Goal: Task Accomplishment & Management: Complete application form

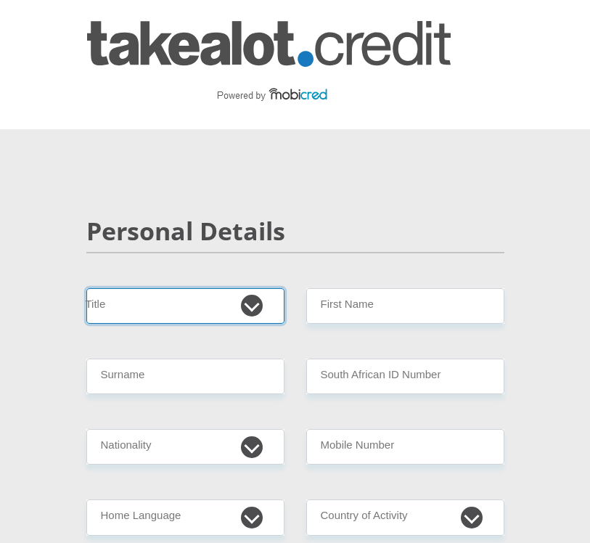
click at [244, 306] on select "Mr Ms Mrs Dr [PERSON_NAME]" at bounding box center [185, 306] width 198 height 36
select select "Ms"
click at [86, 288] on select "Mr Ms Mrs Dr [PERSON_NAME]" at bounding box center [185, 306] width 198 height 36
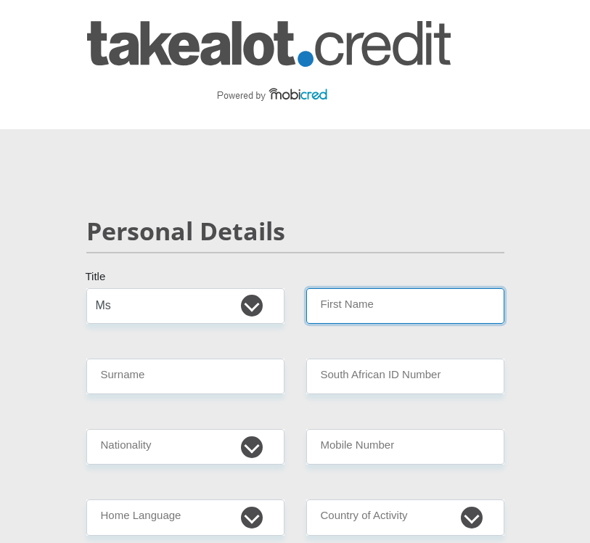
click at [362, 305] on input "First Name" at bounding box center [405, 306] width 198 height 36
type input "S"
type input "Shezi"
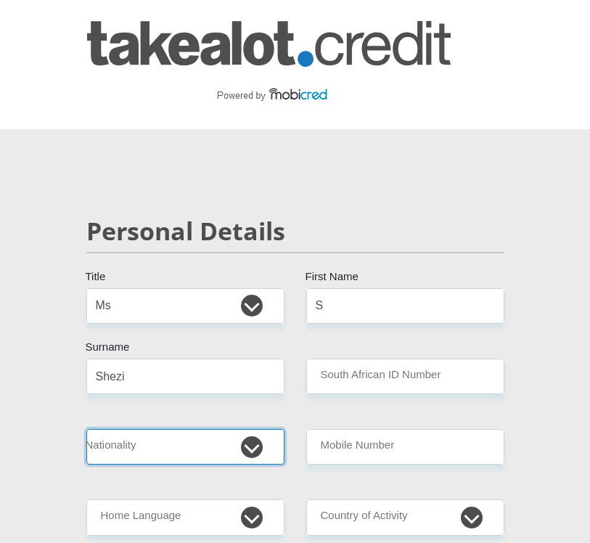
select select "ZAF"
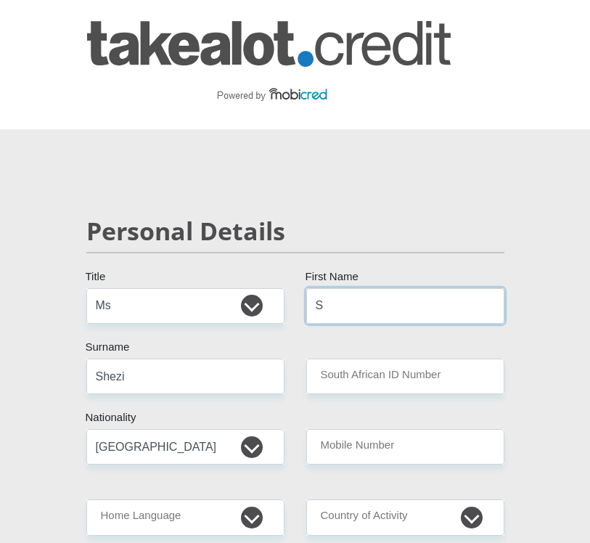
click at [353, 306] on input "S" at bounding box center [405, 306] width 198 height 36
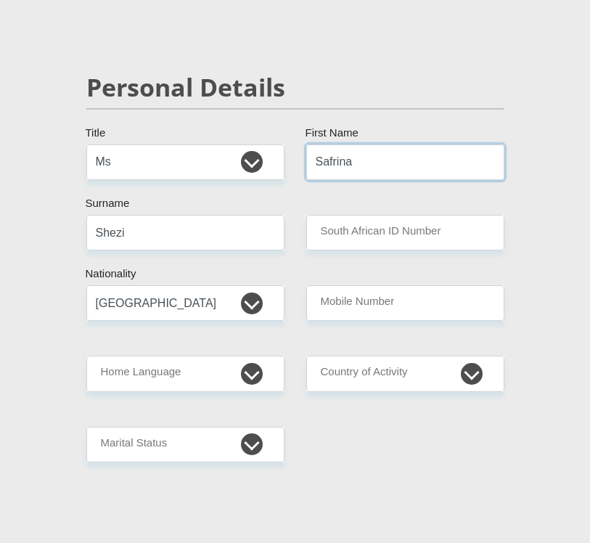
scroll to position [145, 0]
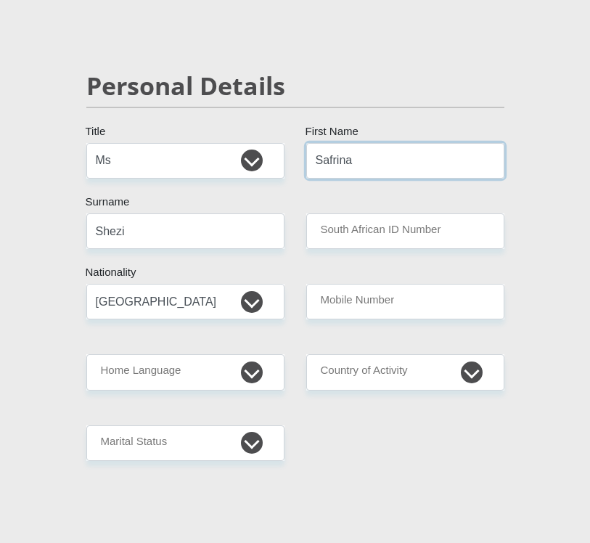
type input "Safrina"
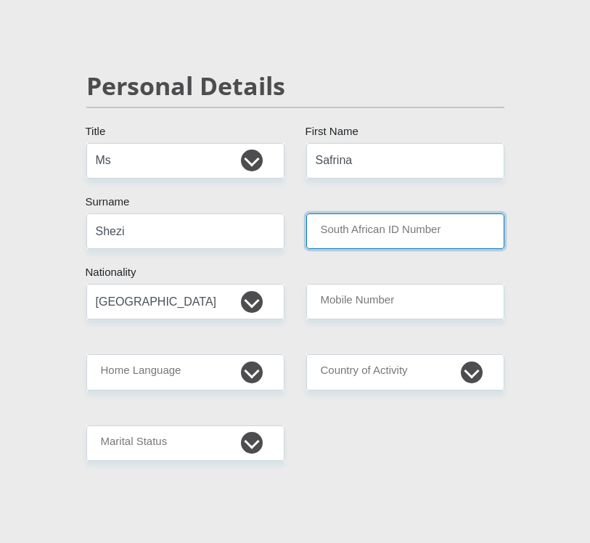
click at [374, 230] on input "South African ID Number" at bounding box center [405, 231] width 198 height 36
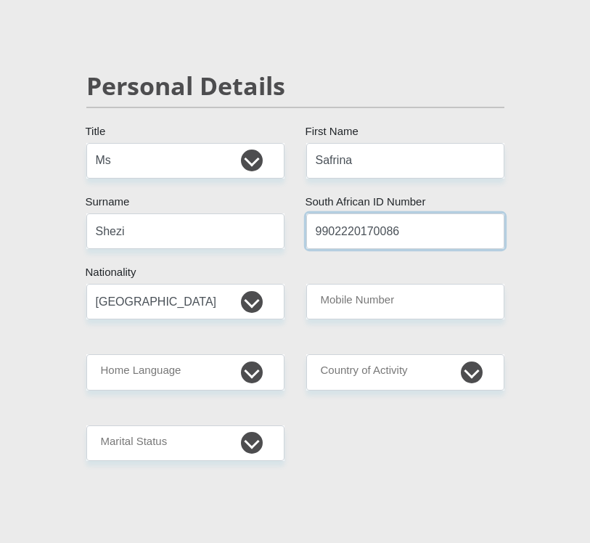
type input "9902220170086"
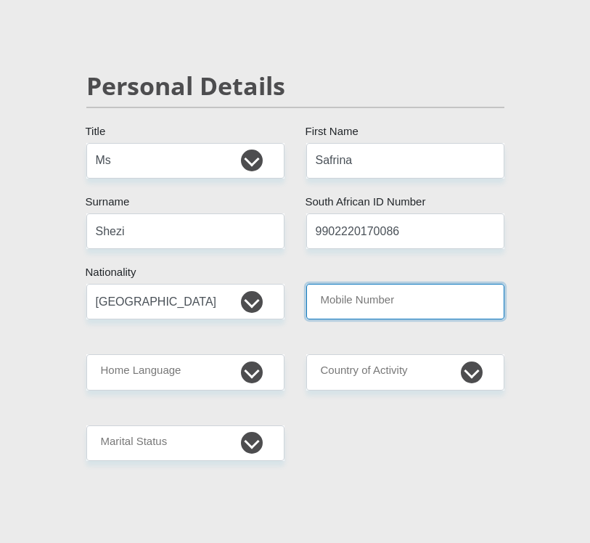
click at [368, 293] on input "Mobile Number" at bounding box center [405, 302] width 198 height 36
type input "0682195830"
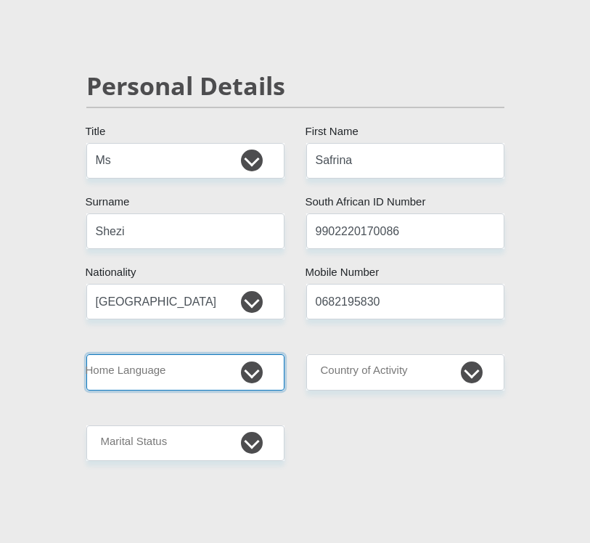
click at [144, 372] on select "Afrikaans English Sepedi South Ndebele Southern Sotho Swati Tsonga Tswana Venda…" at bounding box center [185, 372] width 198 height 36
select select "eng"
click at [86, 354] on select "Afrikaans English Sepedi South Ndebele Southern Sotho Swati Tsonga Tswana Venda…" at bounding box center [185, 372] width 198 height 36
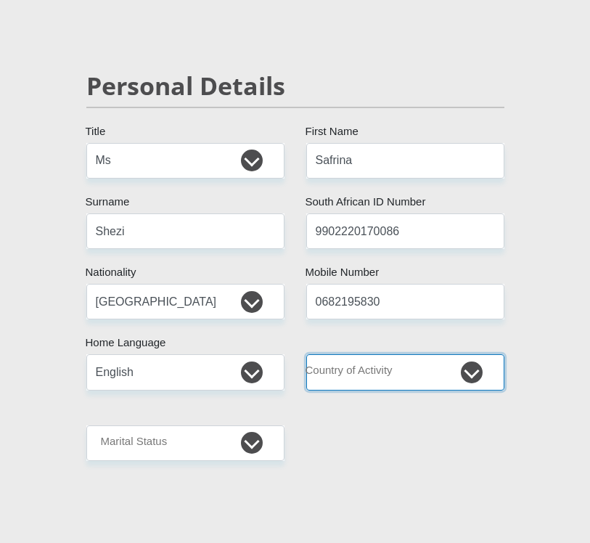
click at [370, 371] on select "[GEOGRAPHIC_DATA] [GEOGRAPHIC_DATA] [GEOGRAPHIC_DATA] [GEOGRAPHIC_DATA] [GEOGRA…" at bounding box center [405, 372] width 198 height 36
select select "ZAF"
click at [306, 354] on select "[GEOGRAPHIC_DATA] [GEOGRAPHIC_DATA] [GEOGRAPHIC_DATA] [GEOGRAPHIC_DATA] [GEOGRA…" at bounding box center [405, 372] width 198 height 36
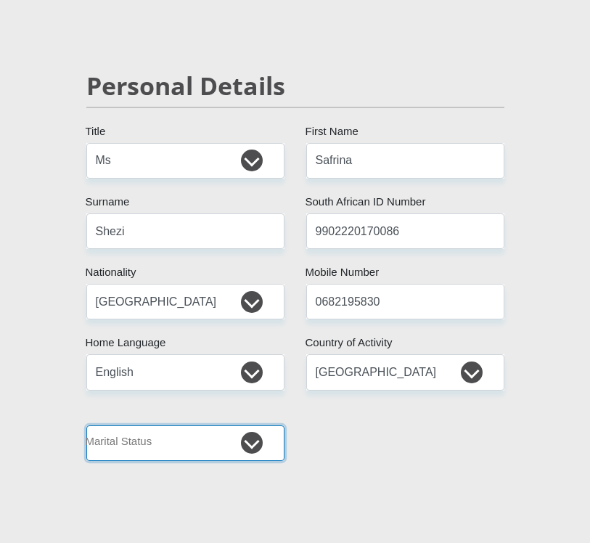
click at [197, 448] on select "Married ANC Single Divorced Widowed Married COP or Customary Law" at bounding box center [185, 443] width 198 height 36
select select "2"
click at [86, 425] on select "Married ANC Single Divorced Widowed Married COP or Customary Law" at bounding box center [185, 443] width 198 height 36
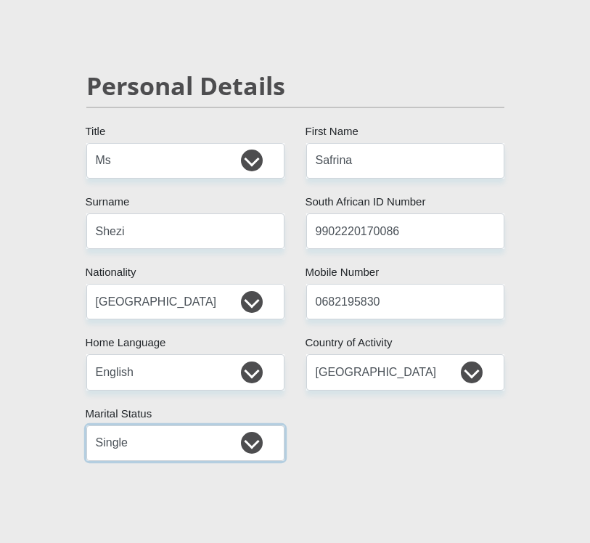
click at [211, 433] on select "Married ANC Single Divorced Widowed Married COP or Customary Law" at bounding box center [185, 443] width 198 height 36
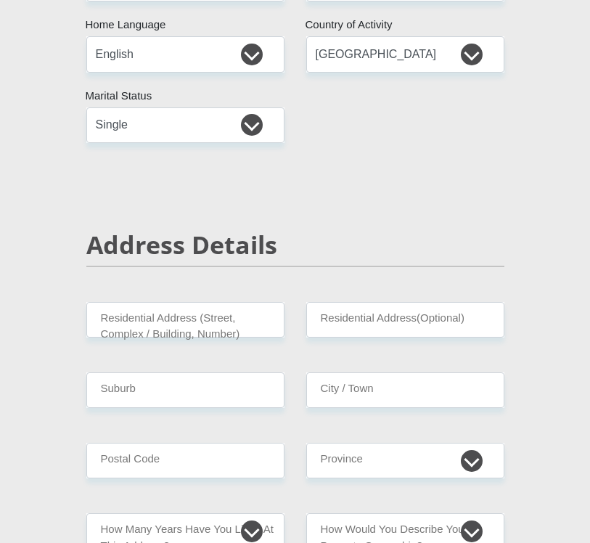
scroll to position [508, 0]
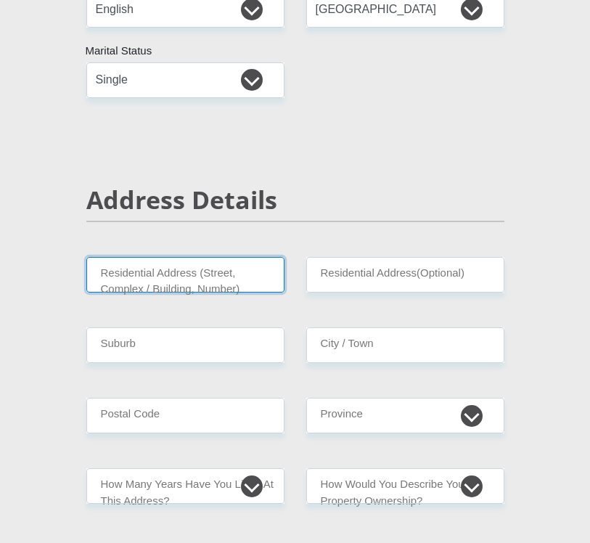
click at [231, 272] on input "Residential Address (Street, Complex / Building, Number)" at bounding box center [185, 275] width 198 height 36
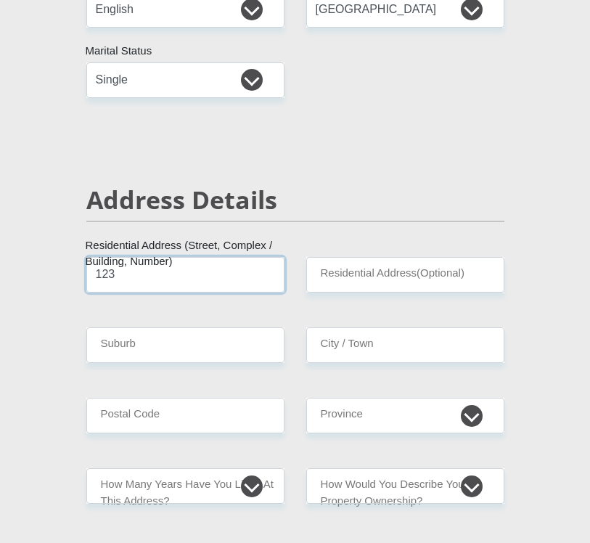
click at [210, 269] on input "123" at bounding box center [185, 275] width 198 height 36
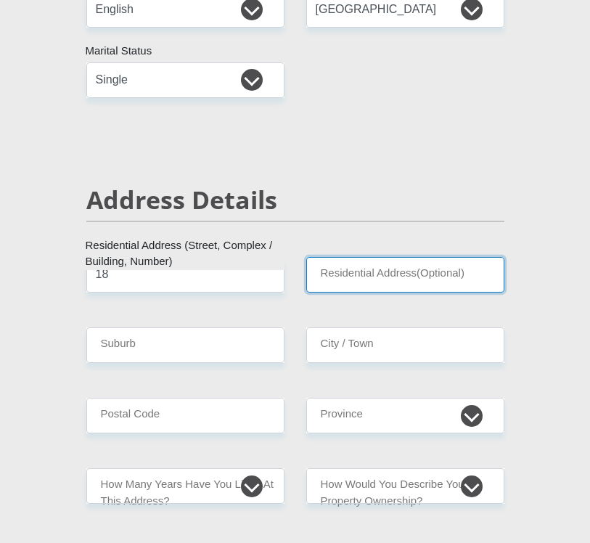
click at [340, 262] on input "Residential Address(Optional)" at bounding box center [405, 275] width 198 height 36
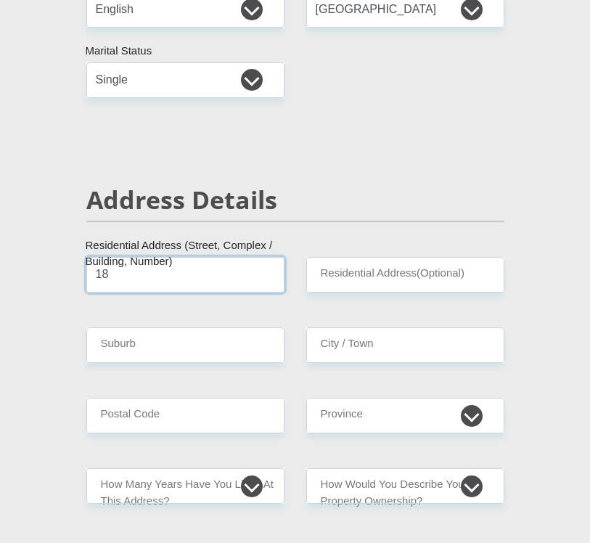
click at [141, 284] on input "18" at bounding box center [185, 275] width 198 height 36
type input "18 Guavarich Cl"
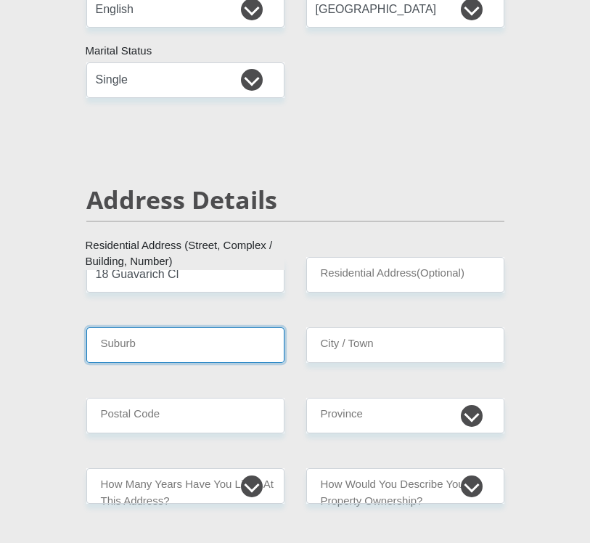
click at [184, 350] on input "Suburb" at bounding box center [185, 345] width 198 height 36
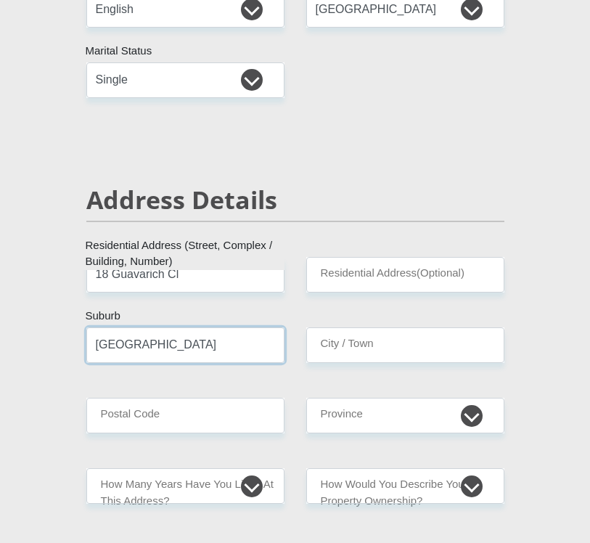
type input "[GEOGRAPHIC_DATA]"
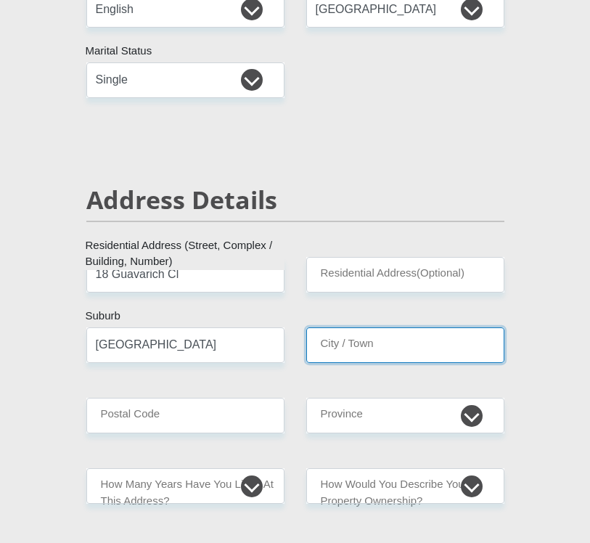
click at [337, 331] on input "City / Town" at bounding box center [405, 345] width 198 height 36
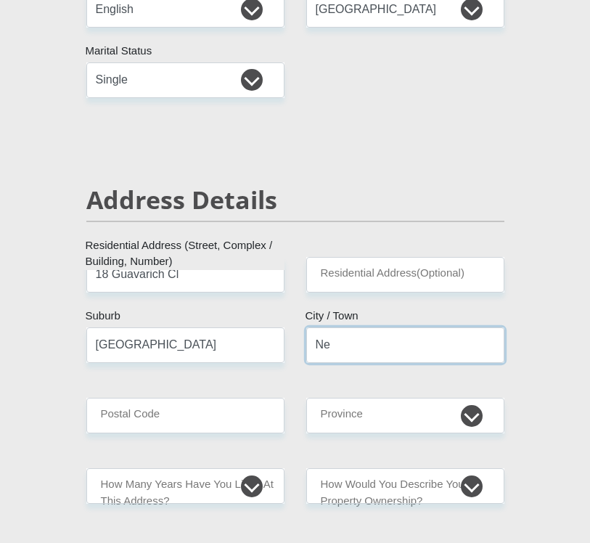
type input "N"
type input "[GEOGRAPHIC_DATA]"
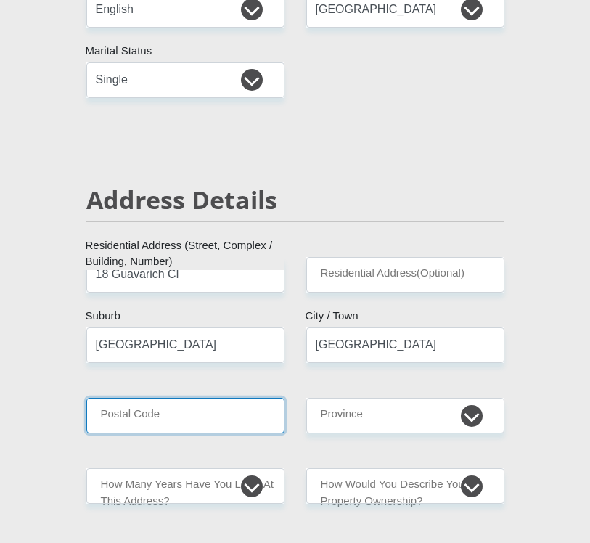
click at [176, 409] on input "Postal Code" at bounding box center [185, 415] width 198 height 36
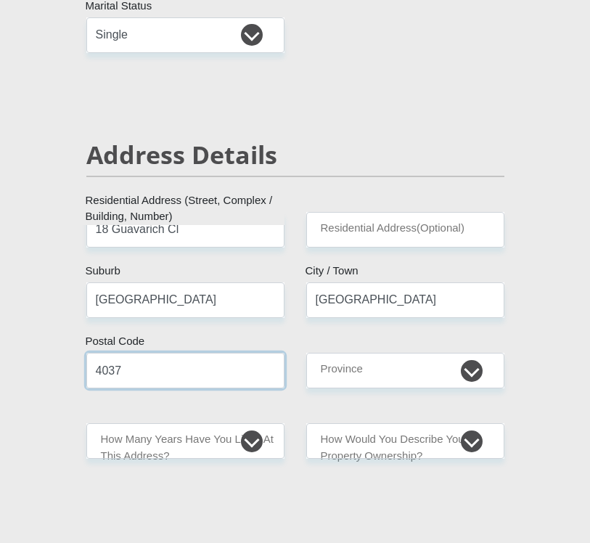
scroll to position [725, 0]
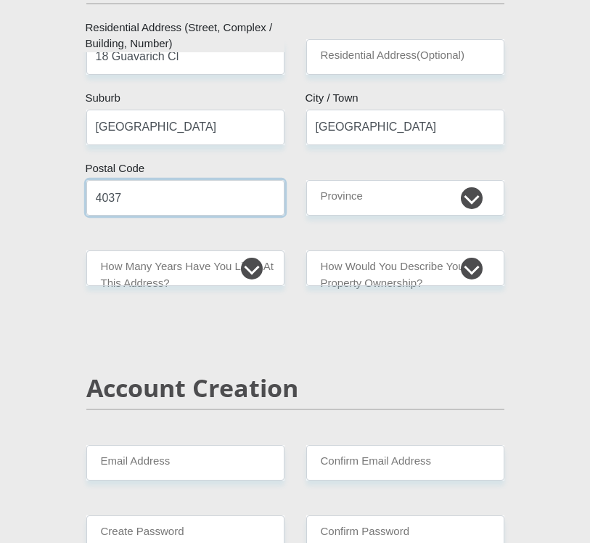
type input "4037"
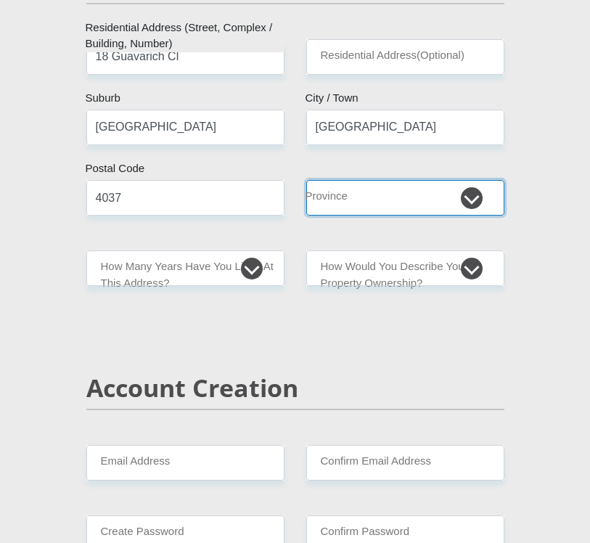
click at [414, 210] on select "Eastern Cape Free State [GEOGRAPHIC_DATA] [GEOGRAPHIC_DATA][DATE] [GEOGRAPHIC_D…" at bounding box center [405, 198] width 198 height 36
select select "[GEOGRAPHIC_DATA][DATE]"
click at [306, 180] on select "Eastern Cape Free State [GEOGRAPHIC_DATA] [GEOGRAPHIC_DATA][DATE] [GEOGRAPHIC_D…" at bounding box center [405, 198] width 198 height 36
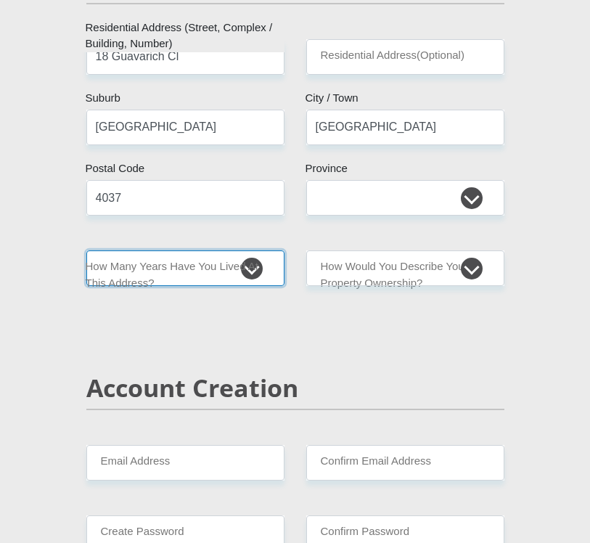
click at [242, 265] on select "less than 1 year 1-3 years 3-5 years 5+ years" at bounding box center [185, 268] width 198 height 36
select select "5"
click at [86, 250] on select "less than 1 year 1-3 years 3-5 years 5+ years" at bounding box center [185, 268] width 198 height 36
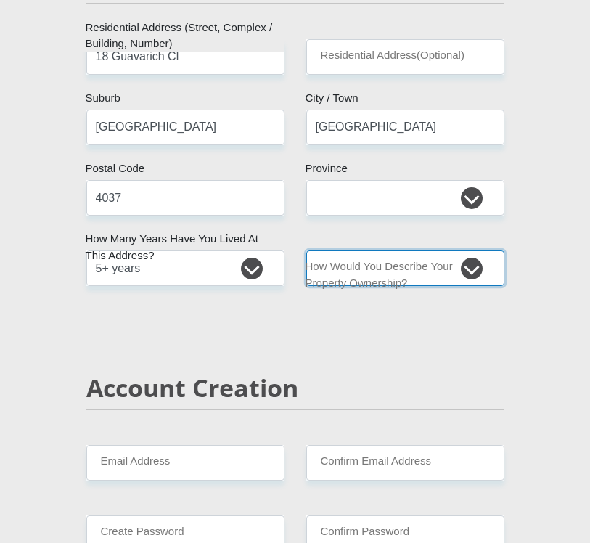
click at [368, 284] on select "Owned Rented Family Owned Company Dwelling" at bounding box center [405, 268] width 198 height 36
select select "Owned"
click at [306, 250] on select "Owned Rented Family Owned Company Dwelling" at bounding box center [405, 268] width 198 height 36
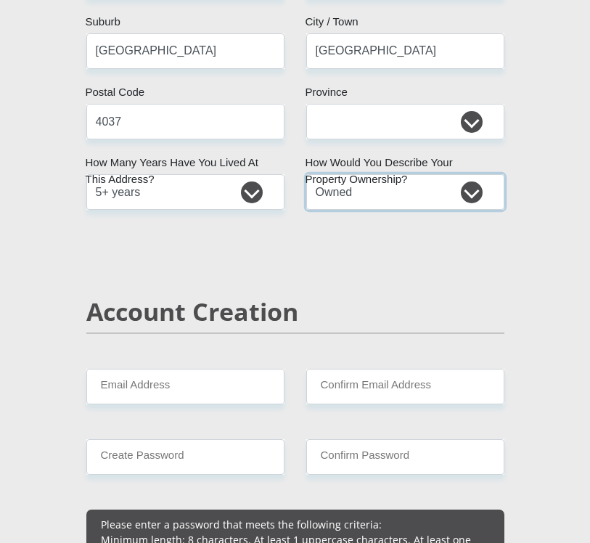
scroll to position [943, 0]
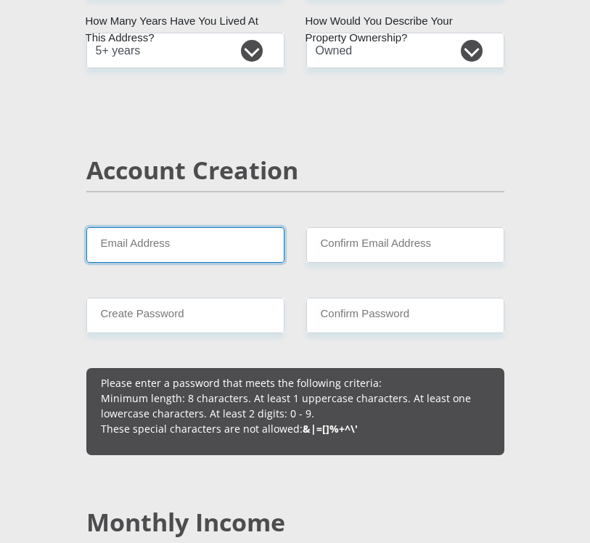
click at [181, 243] on input "Email Address" at bounding box center [185, 245] width 198 height 36
type input "[EMAIL_ADDRESS][DOMAIN_NAME]"
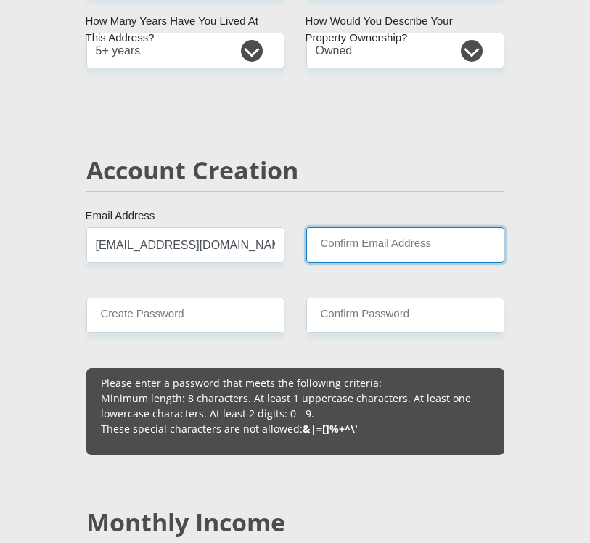
type input "[EMAIL_ADDRESS][DOMAIN_NAME]"
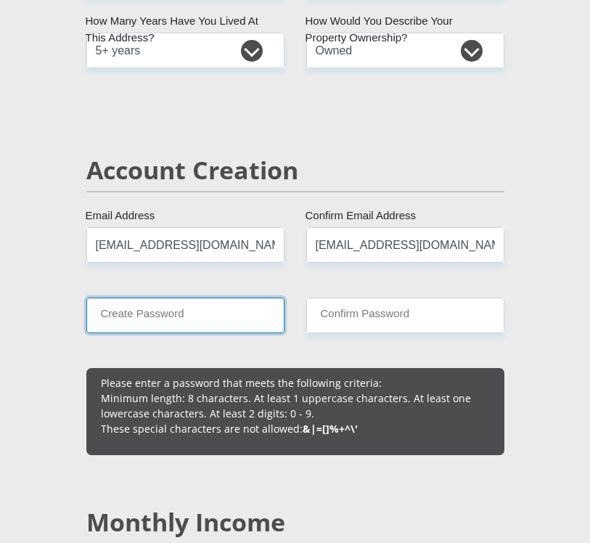
click at [183, 313] on input "Create Password" at bounding box center [185, 315] width 198 height 36
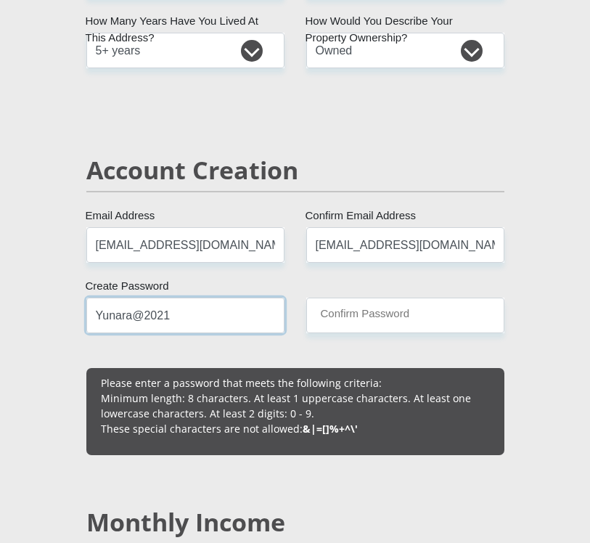
type input "Yunara@2021"
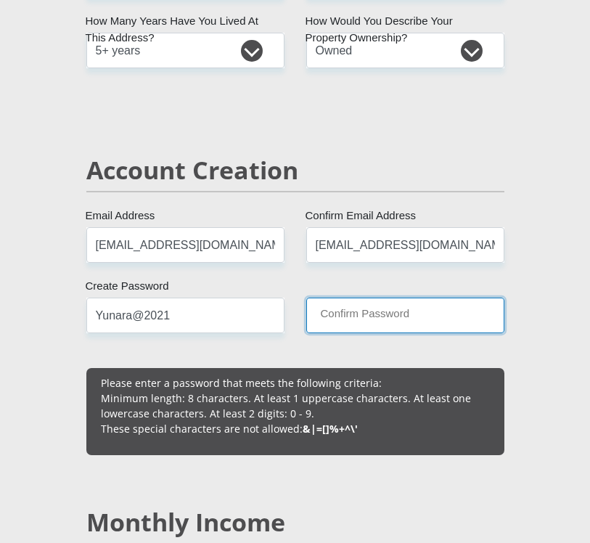
click at [448, 303] on input "Confirm Password" at bounding box center [405, 315] width 198 height 36
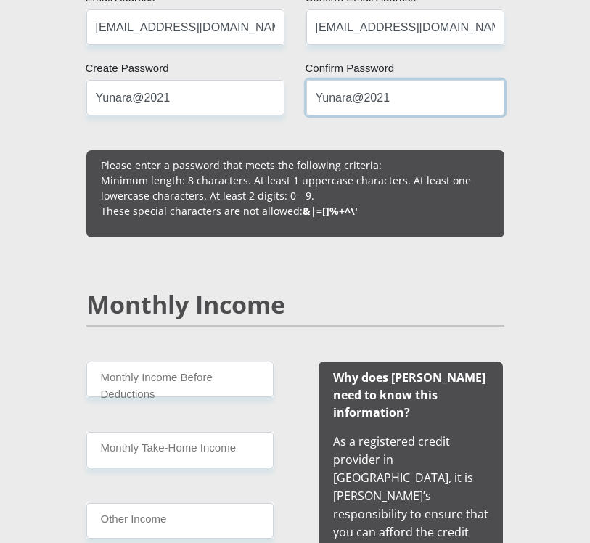
scroll to position [1306, 0]
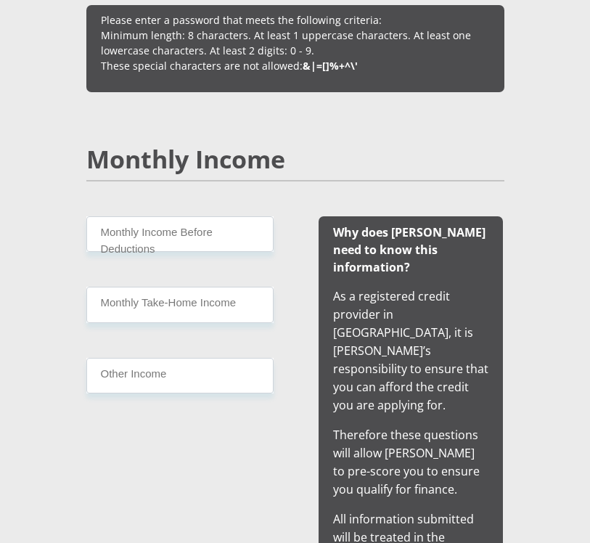
type input "Yunara@2021"
click at [177, 227] on input "Monthly Income Before Deductions" at bounding box center [179, 234] width 187 height 36
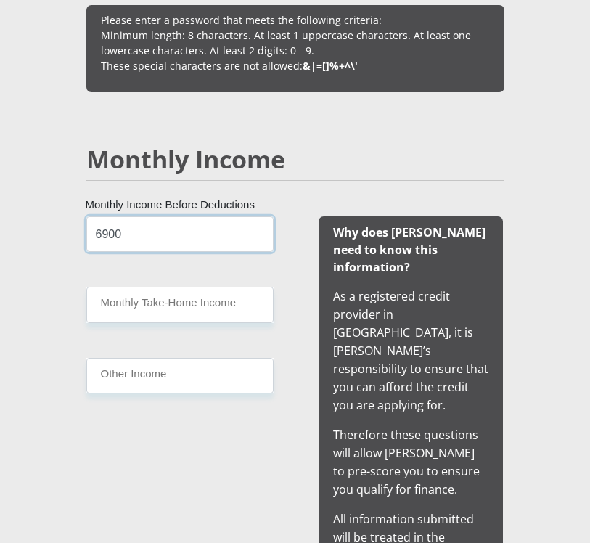
type input "6900"
click at [154, 315] on input "Monthly Take-Home Income" at bounding box center [179, 304] width 187 height 36
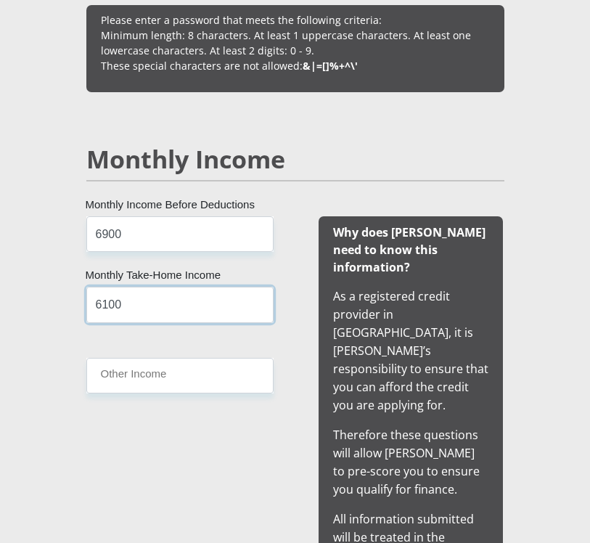
type input "6100"
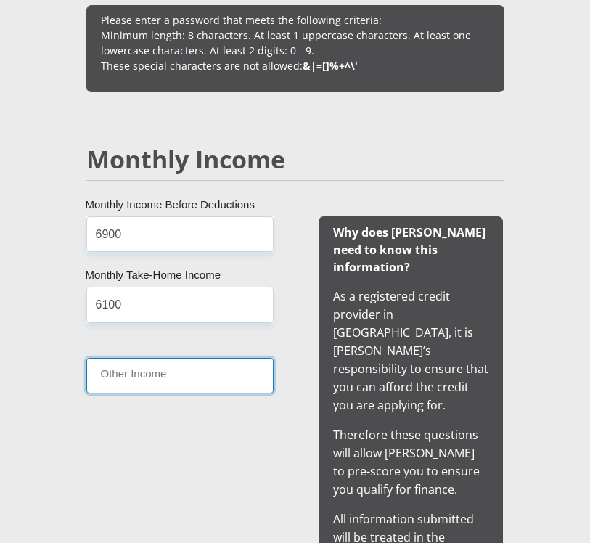
click at [147, 383] on input "Other Income" at bounding box center [179, 376] width 187 height 36
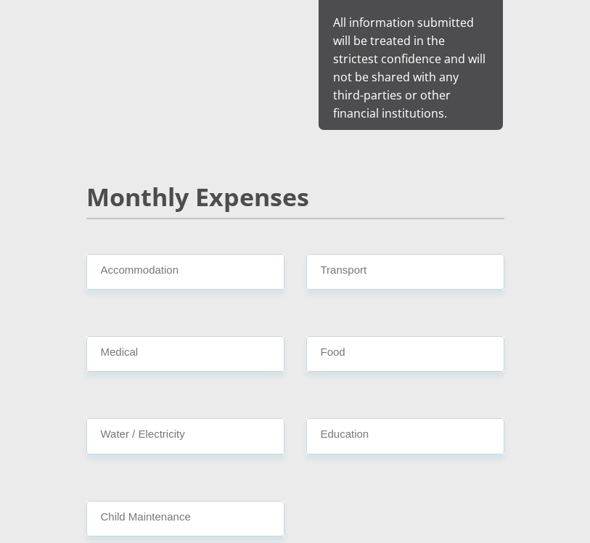
scroll to position [1813, 0]
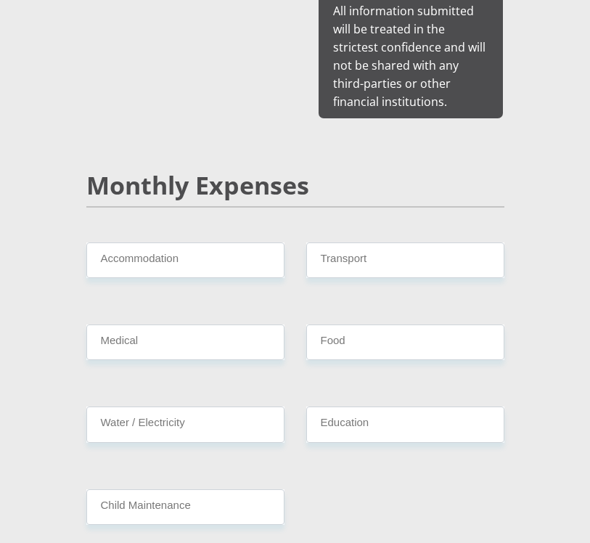
type input "1000"
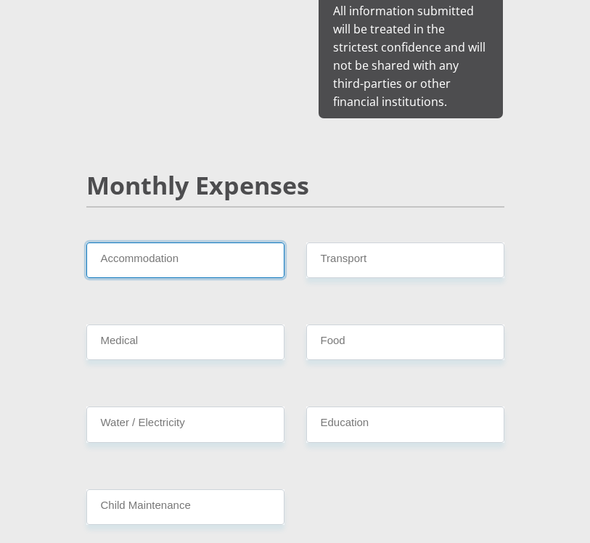
click at [223, 242] on input "Accommodation" at bounding box center [185, 260] width 198 height 36
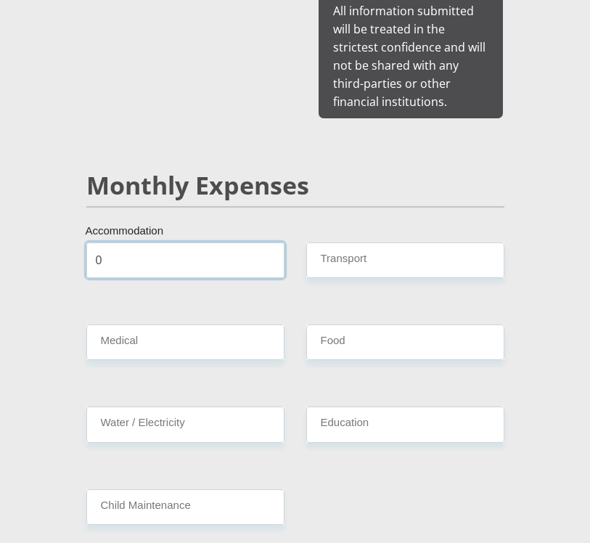
type input "0"
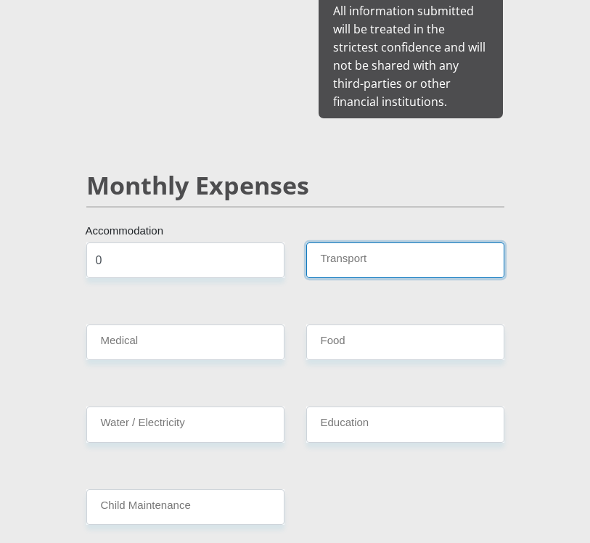
click at [338, 242] on input "Transport" at bounding box center [405, 260] width 198 height 36
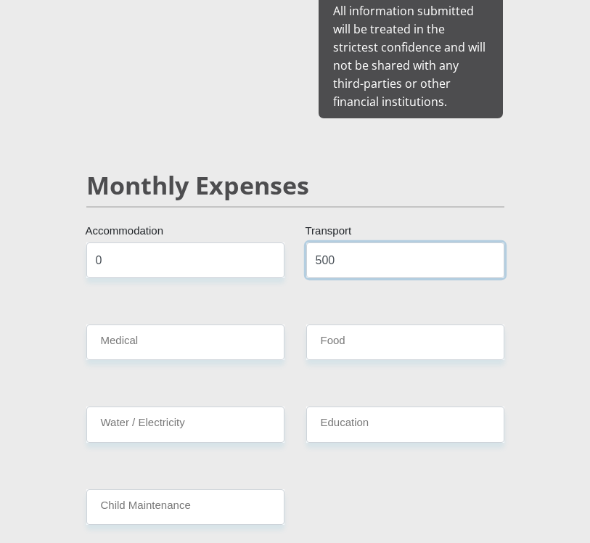
type input "500"
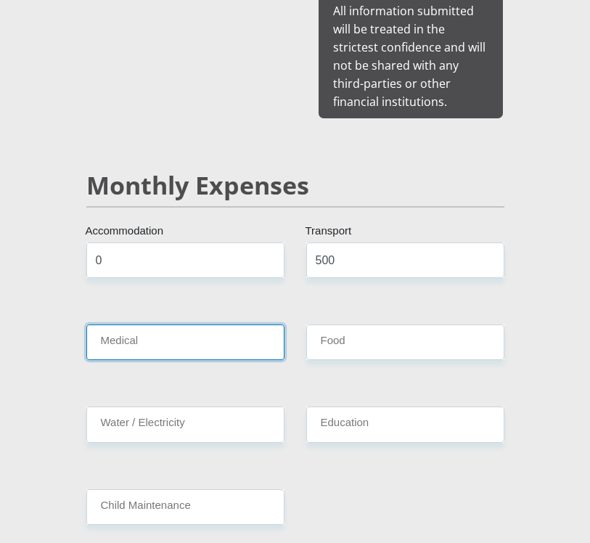
click at [249, 324] on input "Medical" at bounding box center [185, 342] width 198 height 36
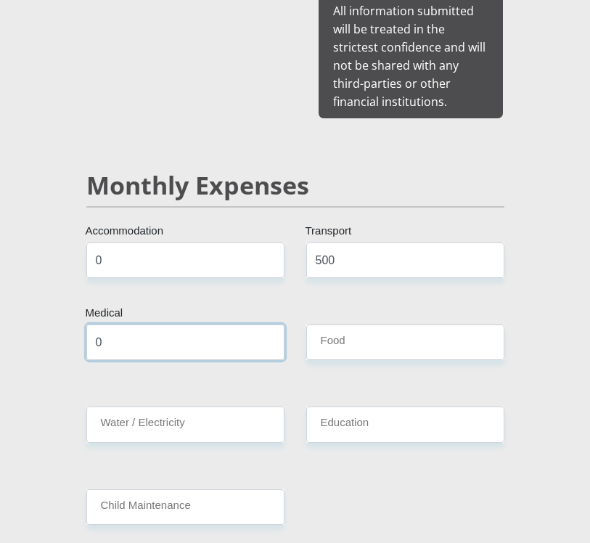
type input "0"
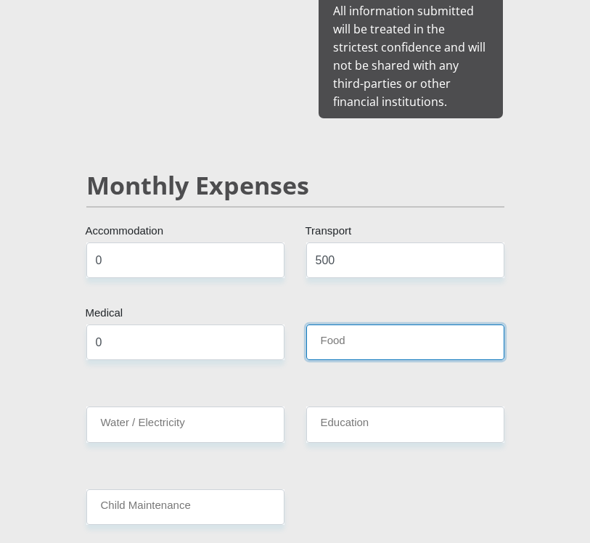
click at [400, 324] on input "Food" at bounding box center [405, 342] width 198 height 36
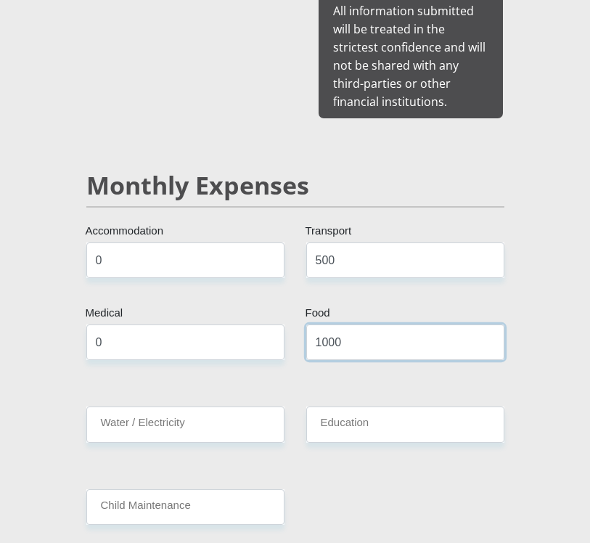
scroll to position [1886, 0]
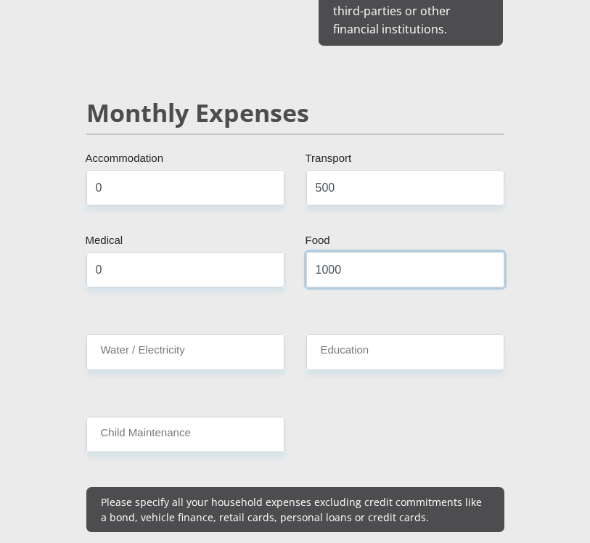
type input "1000"
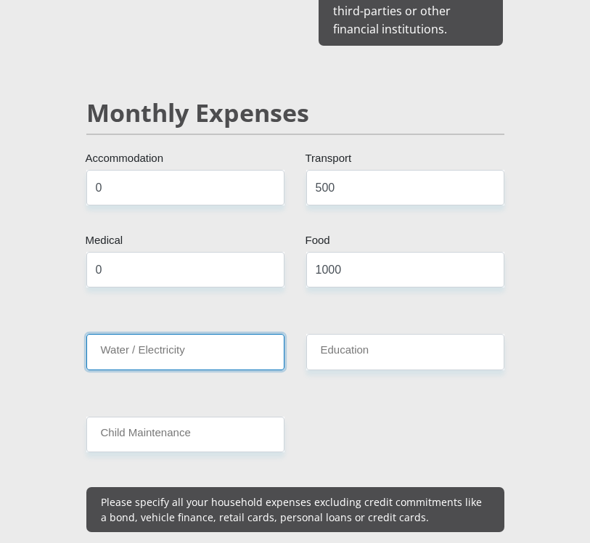
click at [202, 334] on input "Water / Electricity" at bounding box center [185, 352] width 198 height 36
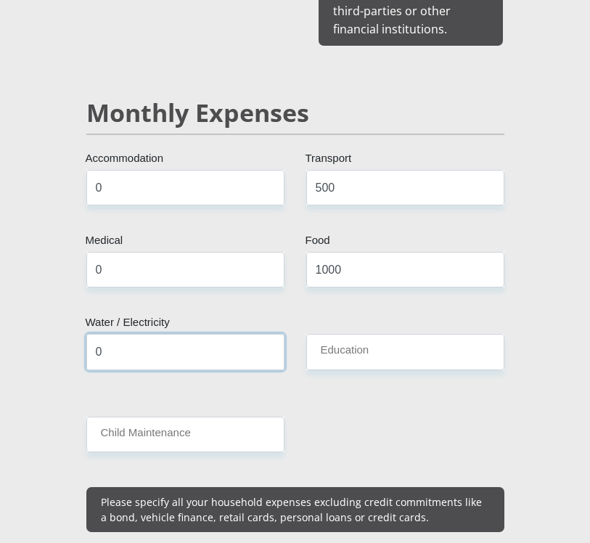
type input "0"
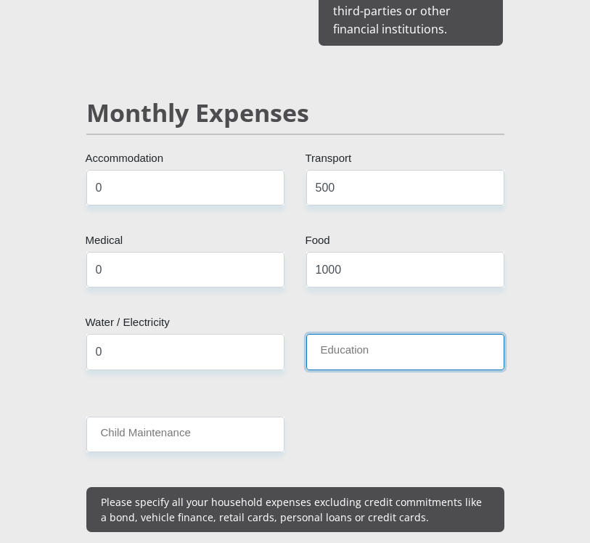
click at [421, 334] on input "Education" at bounding box center [405, 352] width 198 height 36
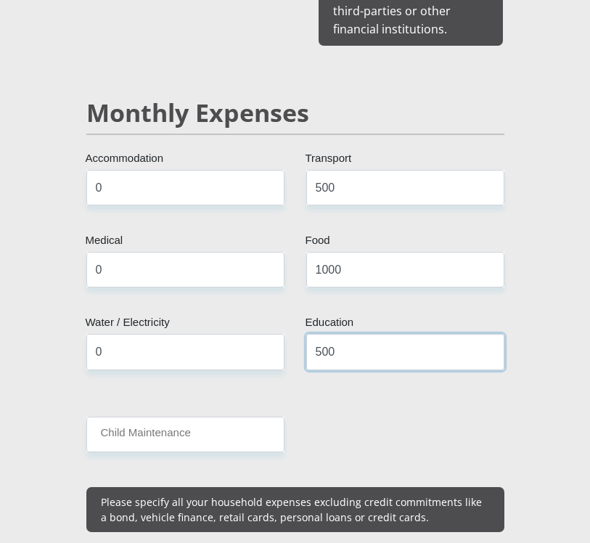
type input "500"
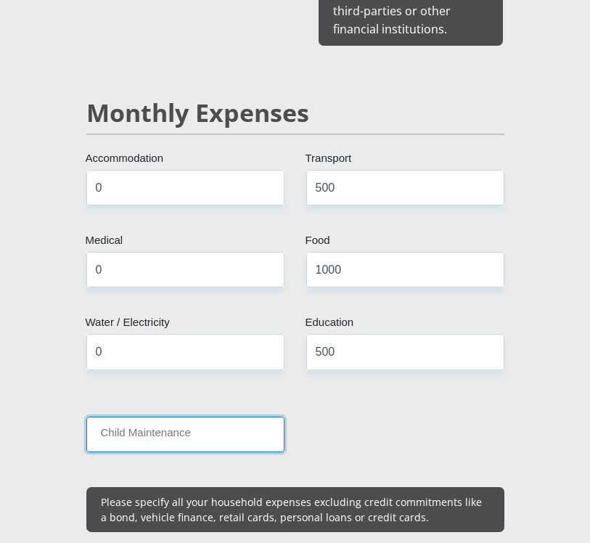
click at [233, 416] on input "Child Maintenance" at bounding box center [185, 434] width 198 height 36
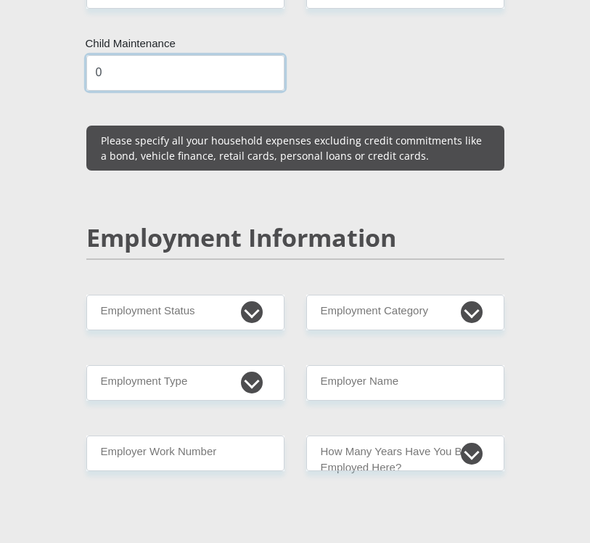
scroll to position [2248, 0]
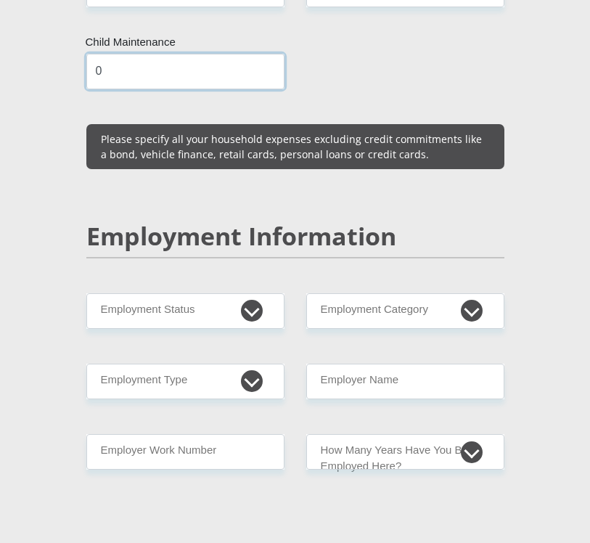
type input "0"
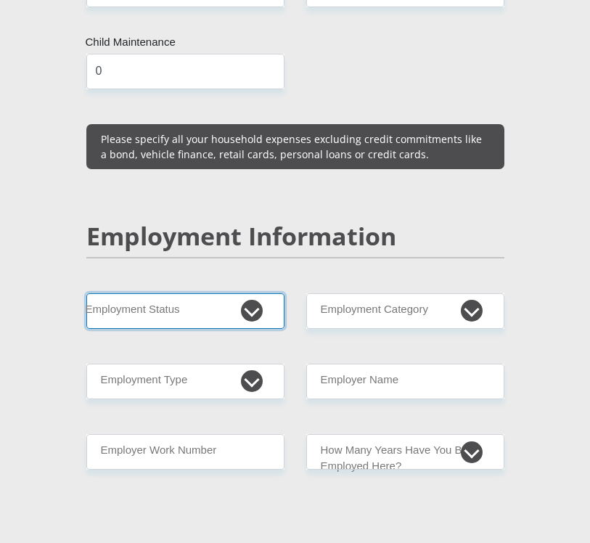
click at [244, 293] on select "Permanent/Full-time Part-time/Casual [DEMOGRAPHIC_DATA] Worker Self-Employed Ho…" at bounding box center [185, 311] width 198 height 36
select select "1"
click at [86, 293] on select "Permanent/Full-time Part-time/Casual [DEMOGRAPHIC_DATA] Worker Self-Employed Ho…" at bounding box center [185, 311] width 198 height 36
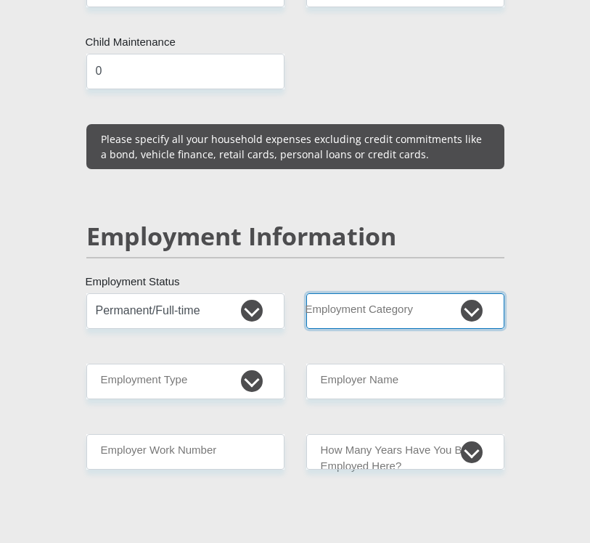
click at [395, 293] on select "AGRICULTURE ALCOHOL & TOBACCO CONSTRUCTION MATERIALS METALLURGY EQUIPMENT FOR R…" at bounding box center [405, 311] width 198 height 36
select select "71"
click at [306, 293] on select "AGRICULTURE ALCOHOL & TOBACCO CONSTRUCTION MATERIALS METALLURGY EQUIPMENT FOR R…" at bounding box center [405, 311] width 198 height 36
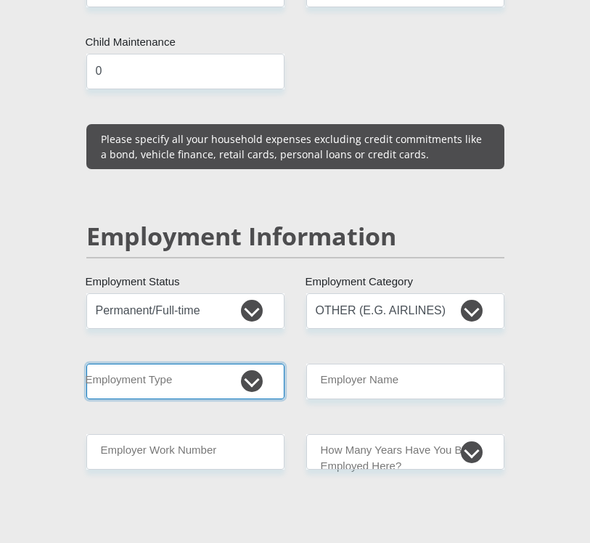
click at [184, 363] on select "College/Lecturer Craft Seller Creative Driver Executive Farmer Forces - Non Com…" at bounding box center [185, 381] width 198 height 36
click at [252, 363] on select "College/Lecturer Craft Seller Creative Driver Executive Farmer Forces - Non Com…" at bounding box center [185, 381] width 198 height 36
select select "Unknown/Other"
click at [86, 363] on select "College/Lecturer Craft Seller Creative Driver Executive Farmer Forces - Non Com…" at bounding box center [185, 381] width 198 height 36
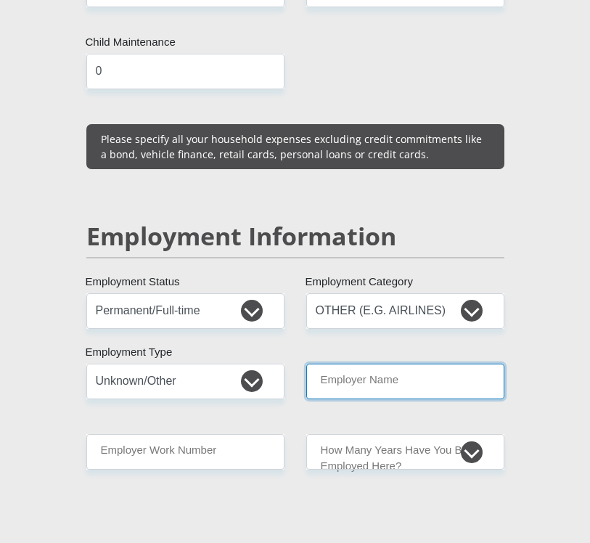
click at [381, 363] on input "Employer Name" at bounding box center [405, 381] width 198 height 36
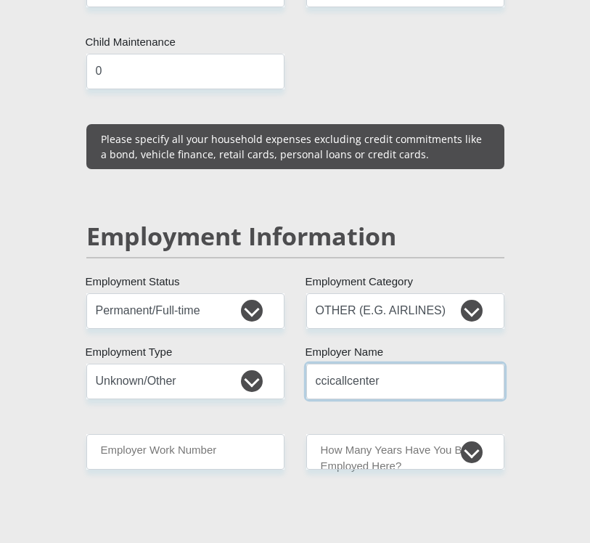
click at [400, 363] on input "ccicallcenter" at bounding box center [405, 381] width 198 height 36
type input "CCI"
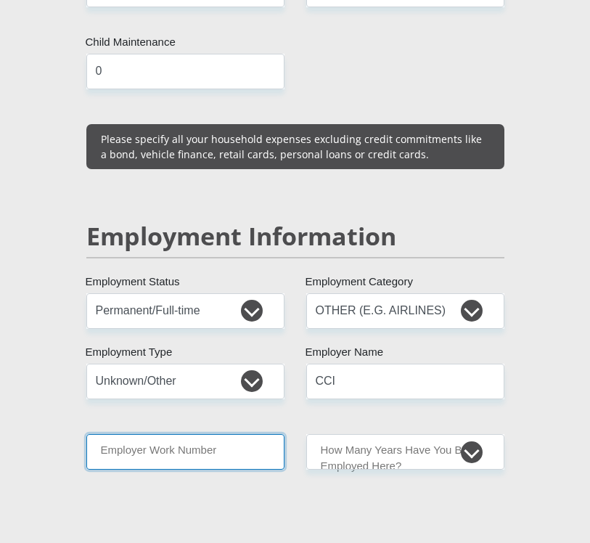
click at [234, 434] on input "Employer Work Number" at bounding box center [185, 452] width 198 height 36
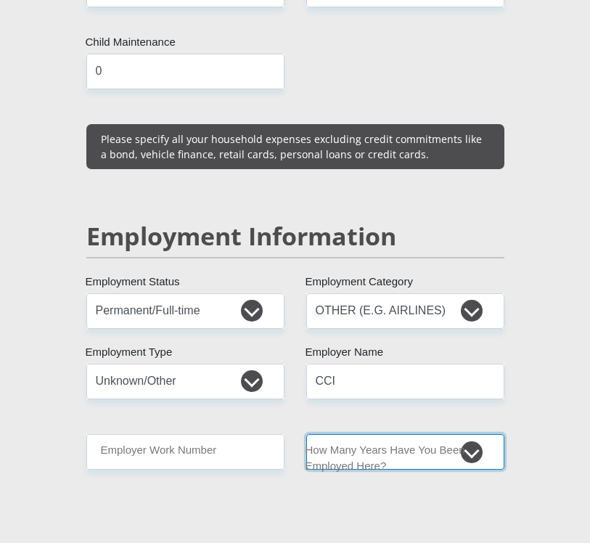
click at [416, 434] on select "less than 1 year 1-3 years 3-5 years 5+ years" at bounding box center [405, 452] width 198 height 36
click at [306, 434] on select "less than 1 year 1-3 years 3-5 years 5+ years" at bounding box center [405, 452] width 198 height 36
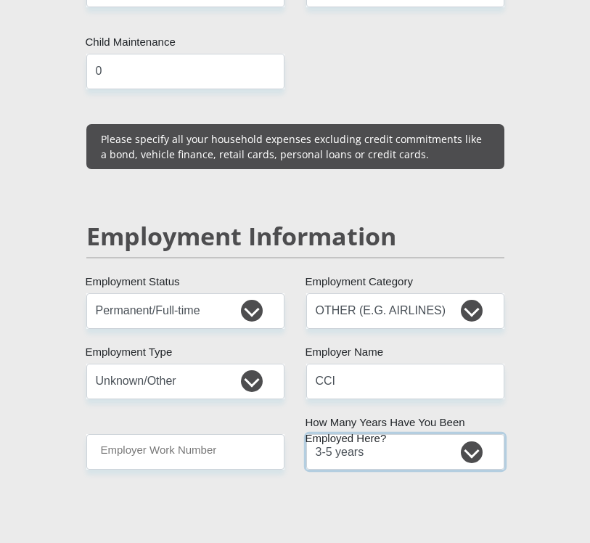
click at [398, 434] on select "less than 1 year 1-3 years 3-5 years 5+ years" at bounding box center [405, 452] width 198 height 36
click at [306, 434] on select "less than 1 year 1-3 years 3-5 years 5+ years" at bounding box center [405, 452] width 198 height 36
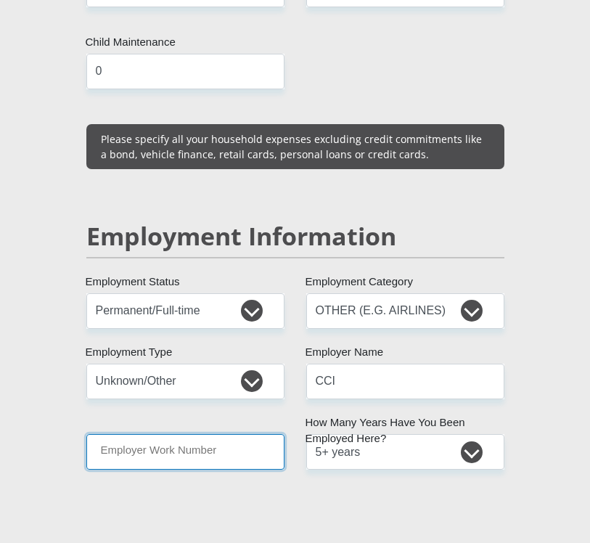
click at [128, 434] on input "Employer Work Number" at bounding box center [185, 452] width 198 height 36
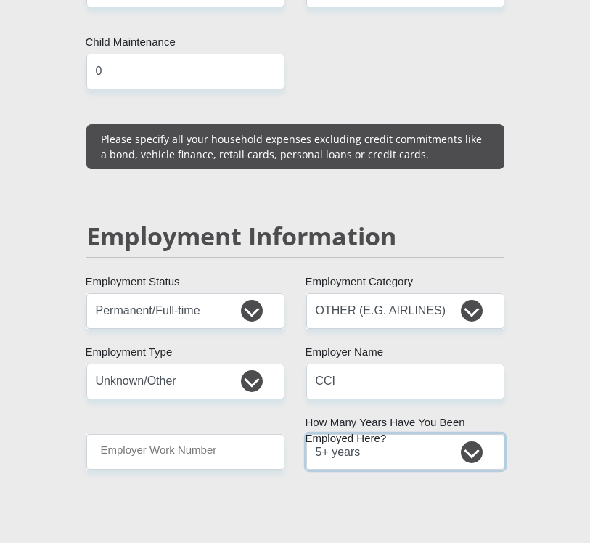
click at [353, 434] on select "less than 1 year 1-3 years 3-5 years 5+ years" at bounding box center [405, 452] width 198 height 36
select select "48"
click at [306, 434] on select "less than 1 year 1-3 years 3-5 years 5+ years" at bounding box center [405, 452] width 198 height 36
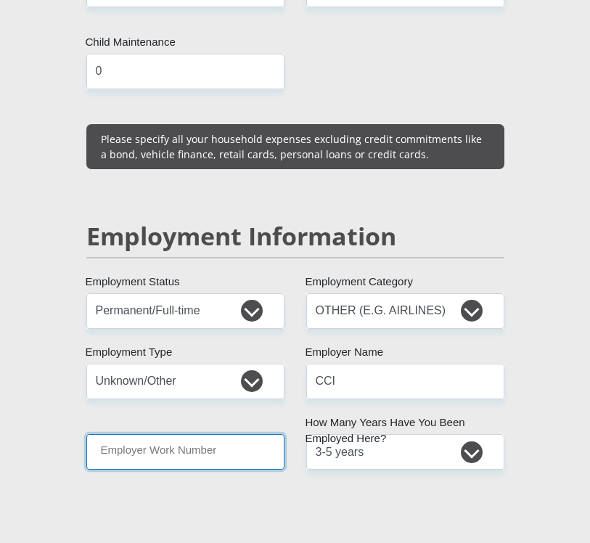
click at [217, 434] on input "Employer Work Number" at bounding box center [185, 452] width 198 height 36
click at [183, 434] on input "Employer Work Number" at bounding box center [185, 452] width 198 height 36
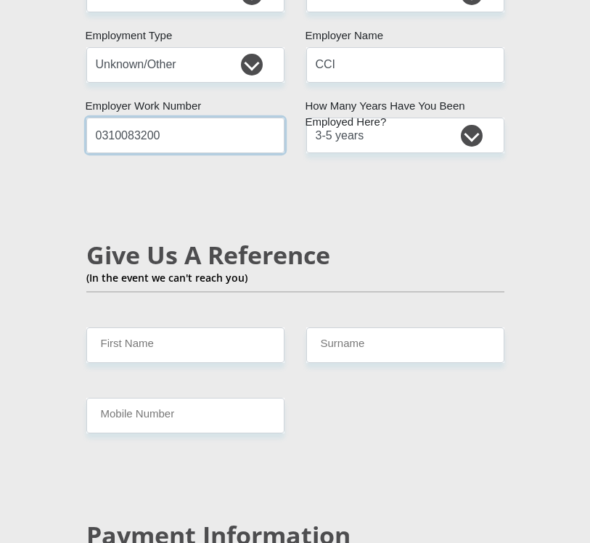
scroll to position [2611, 0]
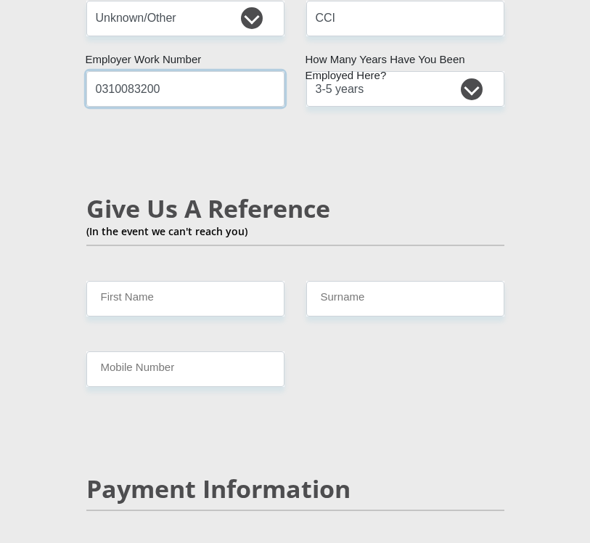
type input "0310083200"
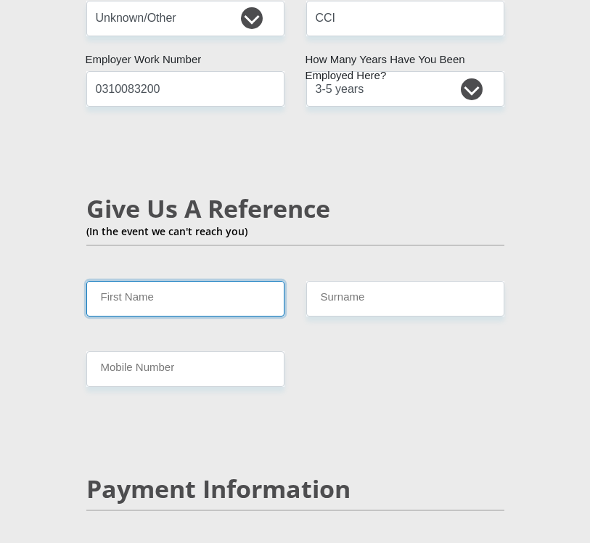
click at [210, 281] on input "First Name" at bounding box center [185, 299] width 198 height 36
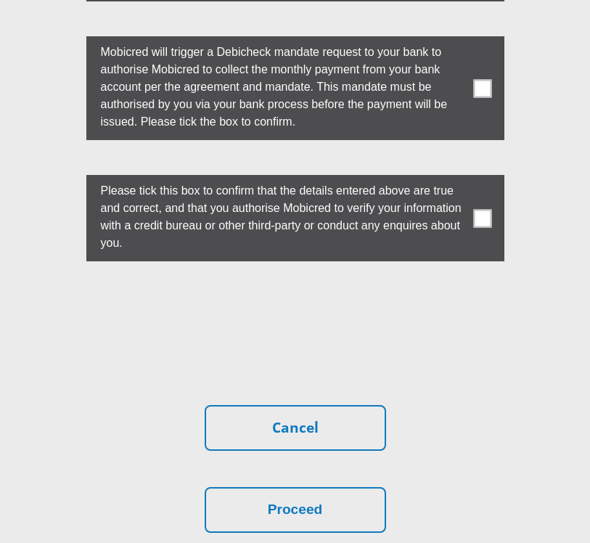
scroll to position [4709, 0]
